Goal: Complete application form: Complete application form

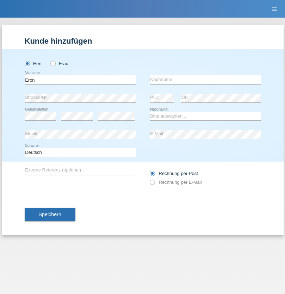
type input "Eron"
click at [205, 80] on input "text" at bounding box center [205, 79] width 111 height 9
type input "Godanci"
select select "XK"
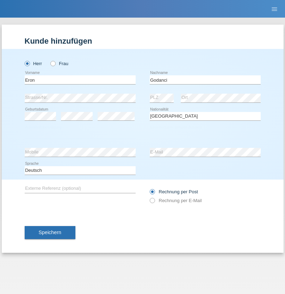
select select "C"
select select "03"
select select "06"
select select "2006"
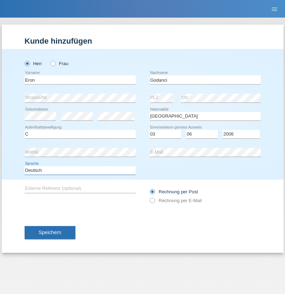
select select "en"
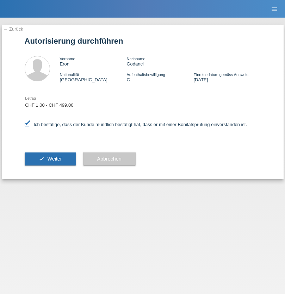
select select "1"
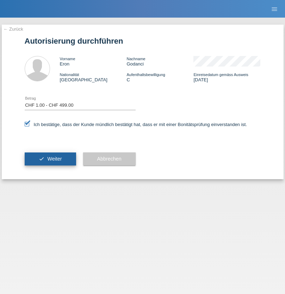
click at [50, 159] on span "Weiter" at bounding box center [54, 159] width 14 height 6
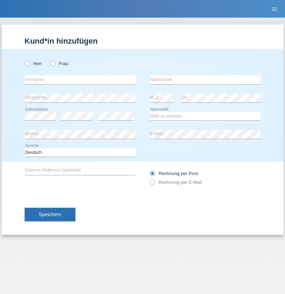
radio input "true"
click at [80, 80] on input "text" at bounding box center [80, 79] width 111 height 9
type input "[PERSON_NAME]"
click at [205, 80] on input "text" at bounding box center [205, 79] width 111 height 9
type input "Luna leyes"
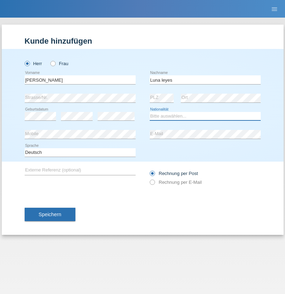
select select "CO"
select select "C"
select select "27"
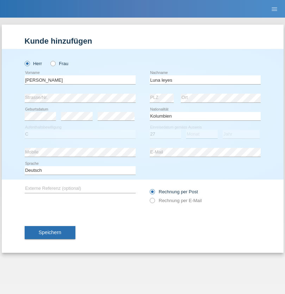
select select "08"
select select "2020"
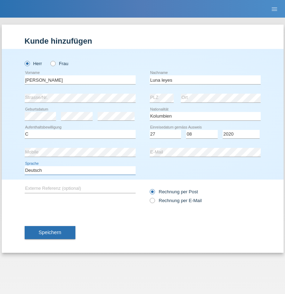
select select "en"
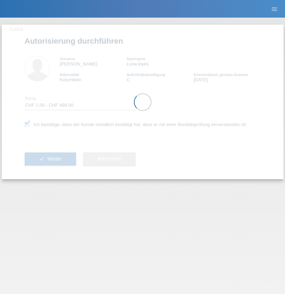
select select "1"
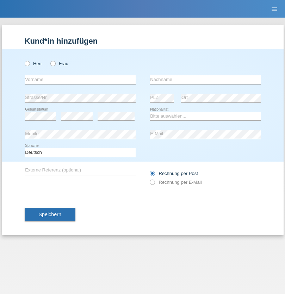
radio input "true"
click at [80, 80] on input "text" at bounding box center [80, 79] width 111 height 9
type input "Patrik"
click at [205, 80] on input "text" at bounding box center [205, 79] width 111 height 9
type input "Santa"
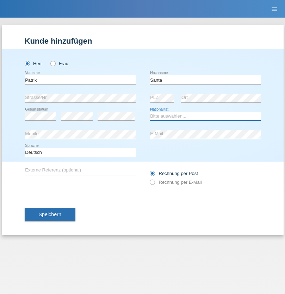
select select "SK"
select select "C"
select select "11"
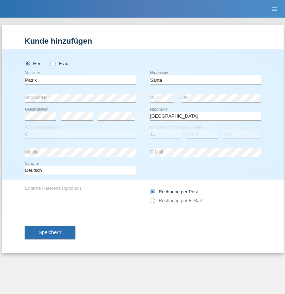
select select "06"
select select "2019"
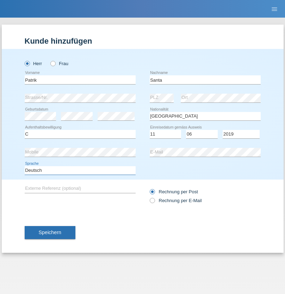
select select "en"
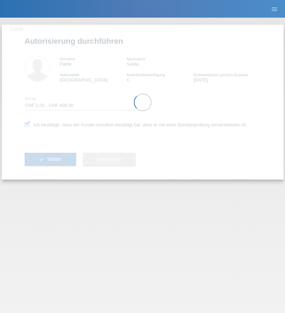
select select "1"
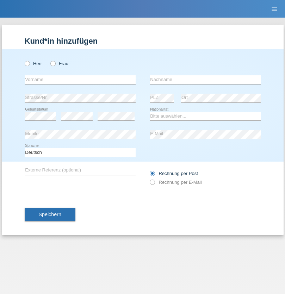
radio input "true"
click at [80, 80] on input "text" at bounding box center [80, 79] width 111 height 9
type input "Alizee"
click at [205, 80] on input "text" at bounding box center [205, 79] width 111 height 9
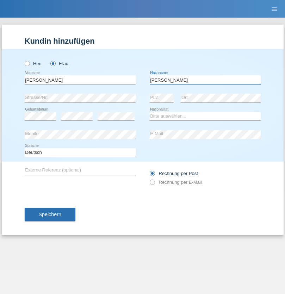
type input "Sannini"
select select "IT"
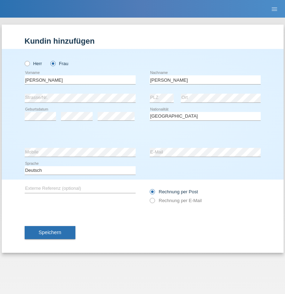
select select "C"
select select "16"
select select "09"
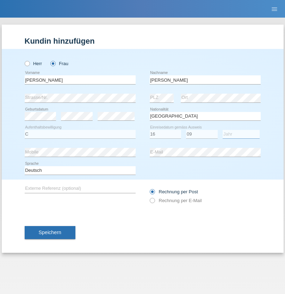
select select "2021"
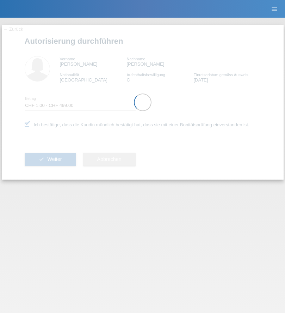
select select "1"
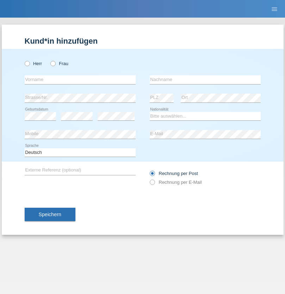
radio input "true"
click at [80, 80] on input "text" at bounding box center [80, 79] width 111 height 9
type input "Daniel"
click at [205, 80] on input "text" at bounding box center [205, 79] width 111 height 9
type input "Olival"
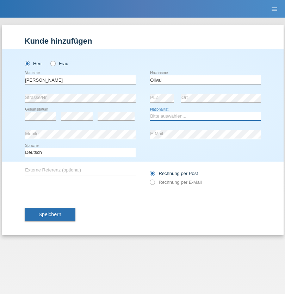
select select "PT"
select select "C"
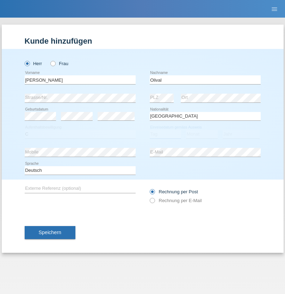
select select "09"
select select "01"
select select "2021"
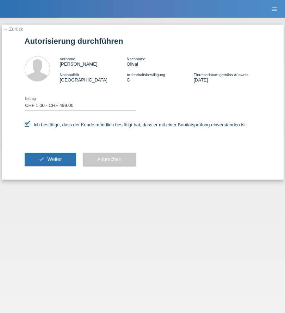
select select "1"
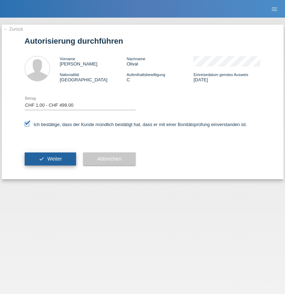
click at [50, 159] on span "Weiter" at bounding box center [54, 159] width 14 height 6
